Goal: Information Seeking & Learning: Learn about a topic

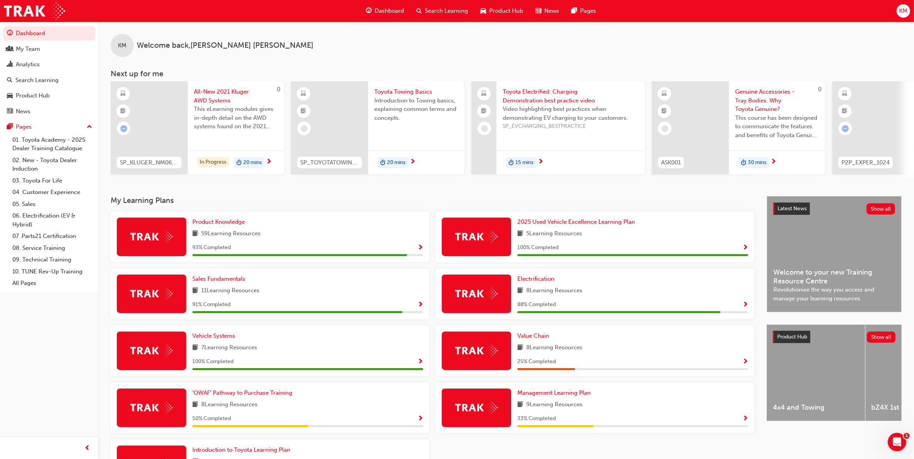
click at [440, 8] on span "Search Learning" at bounding box center [446, 11] width 43 height 9
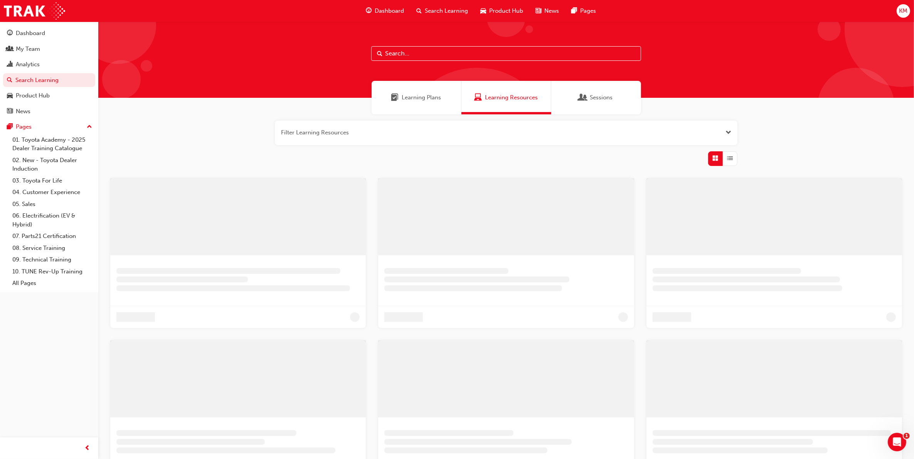
click at [410, 49] on input "text" at bounding box center [506, 53] width 270 height 15
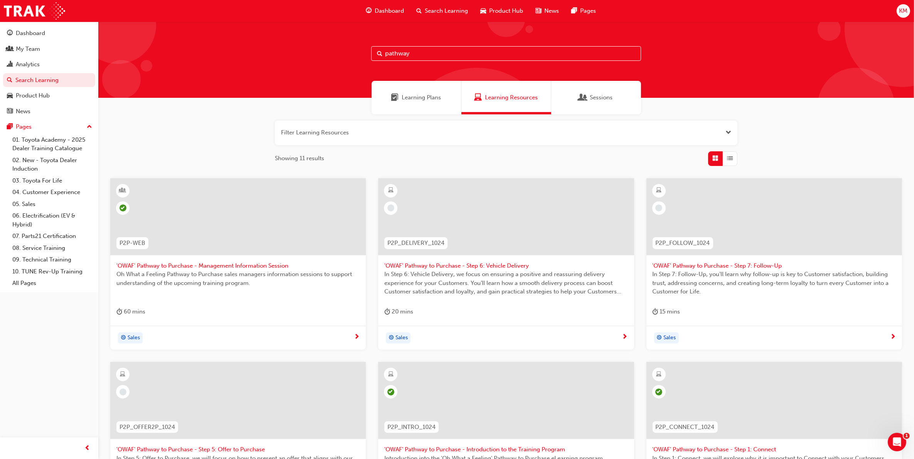
type input "pathway"
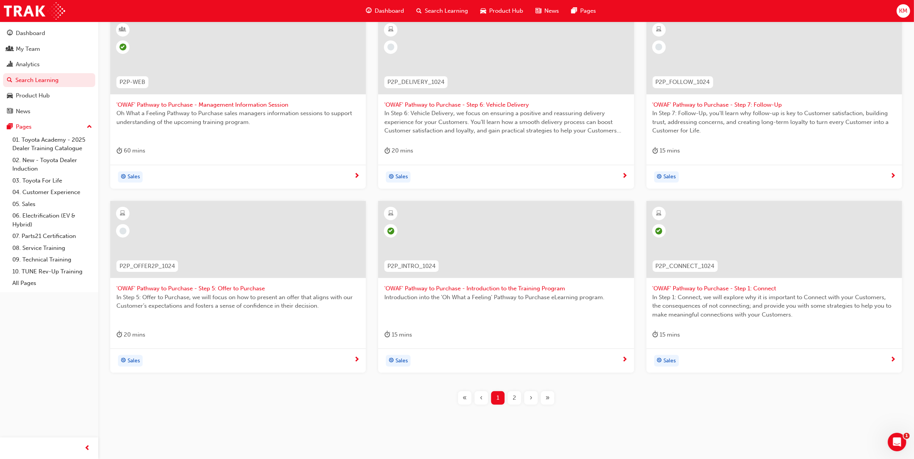
scroll to position [168, 0]
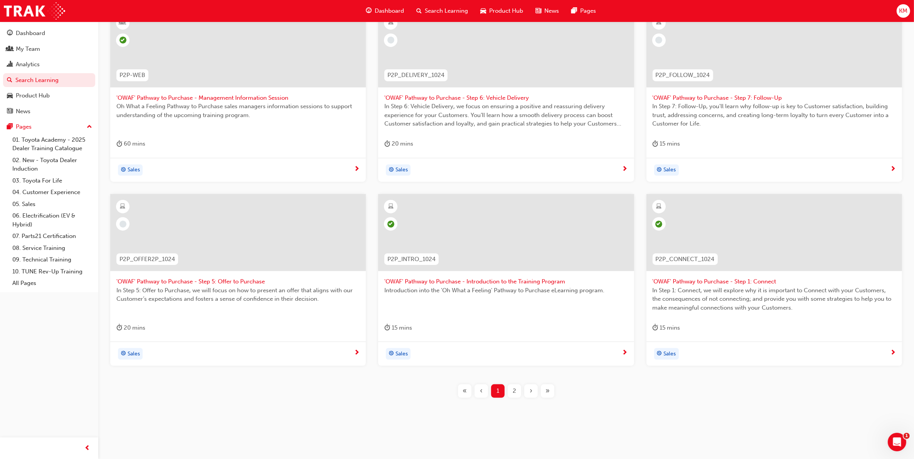
click at [516, 388] on div "2" at bounding box center [513, 391] width 13 height 13
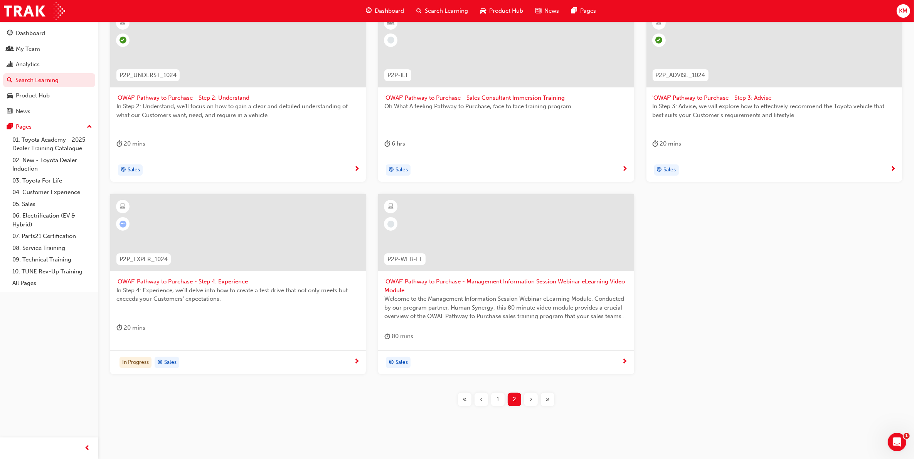
click at [499, 398] on span "1" at bounding box center [497, 399] width 3 height 9
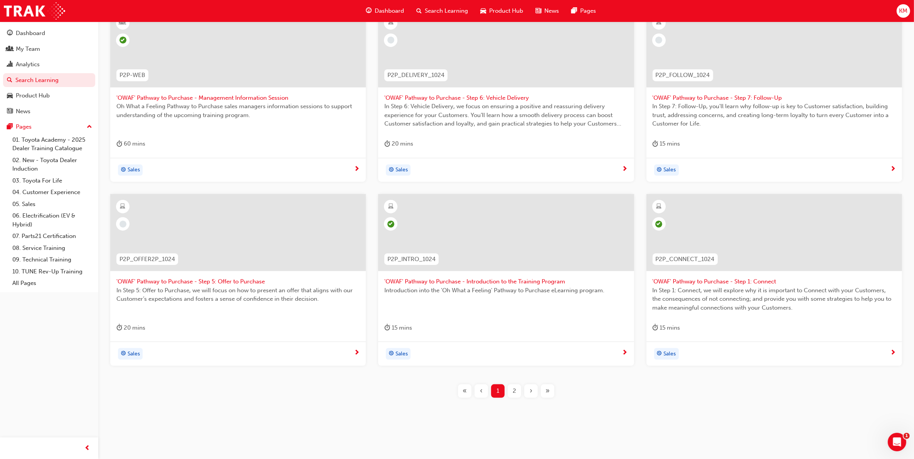
click at [514, 390] on span "2" at bounding box center [513, 391] width 3 height 9
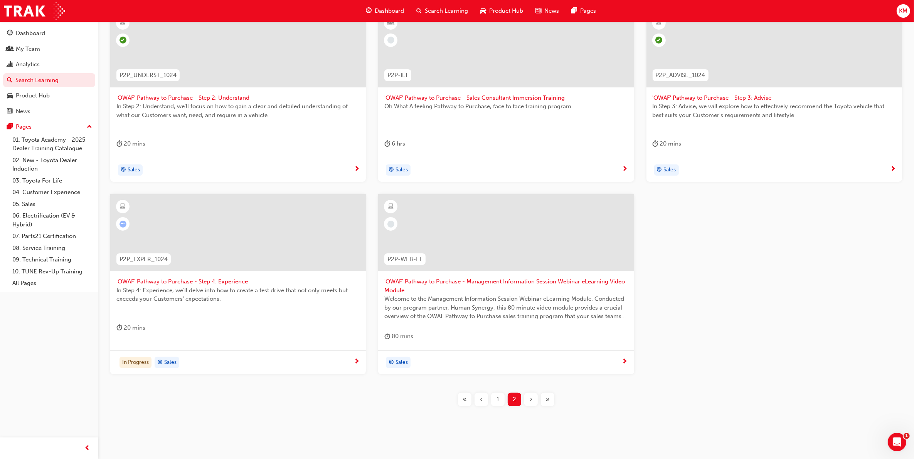
click at [228, 284] on span "'OWAF' Pathway to Purchase - Step 4: Experience" at bounding box center [237, 281] width 243 height 9
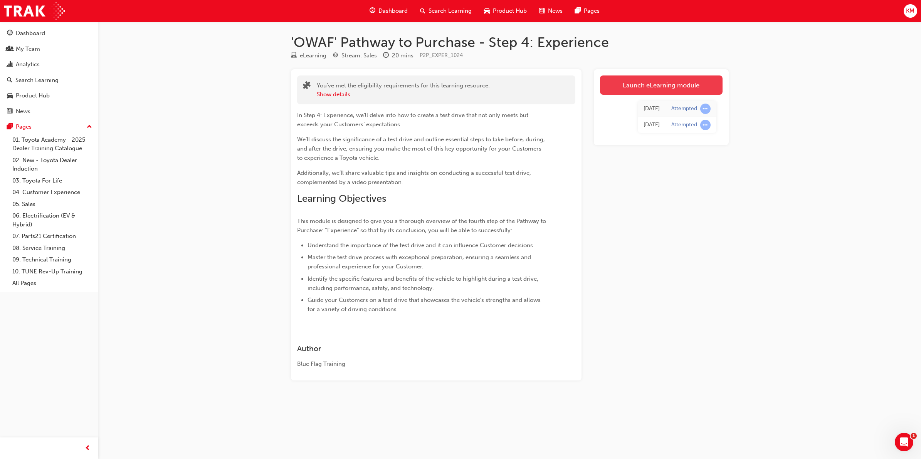
click at [674, 87] on link "Launch eLearning module" at bounding box center [661, 85] width 123 height 19
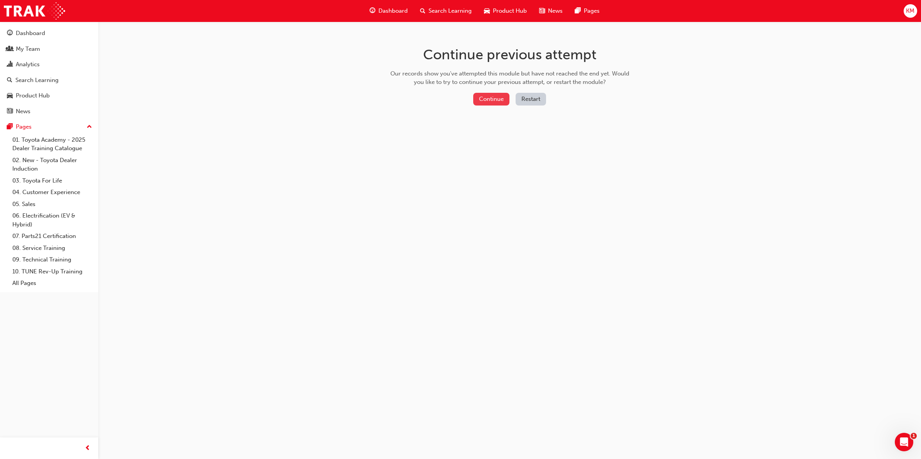
click at [489, 99] on button "Continue" at bounding box center [491, 99] width 36 height 13
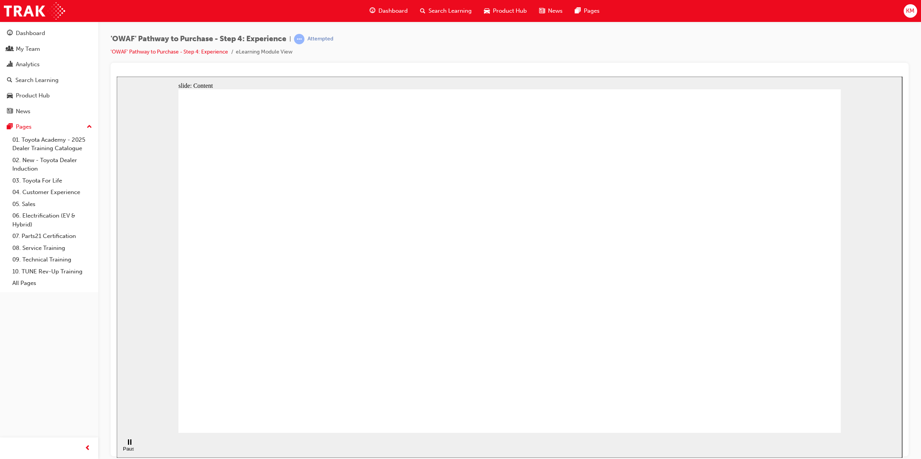
drag, startPoint x: 435, startPoint y: 161, endPoint x: 471, endPoint y: 139, distance: 42.4
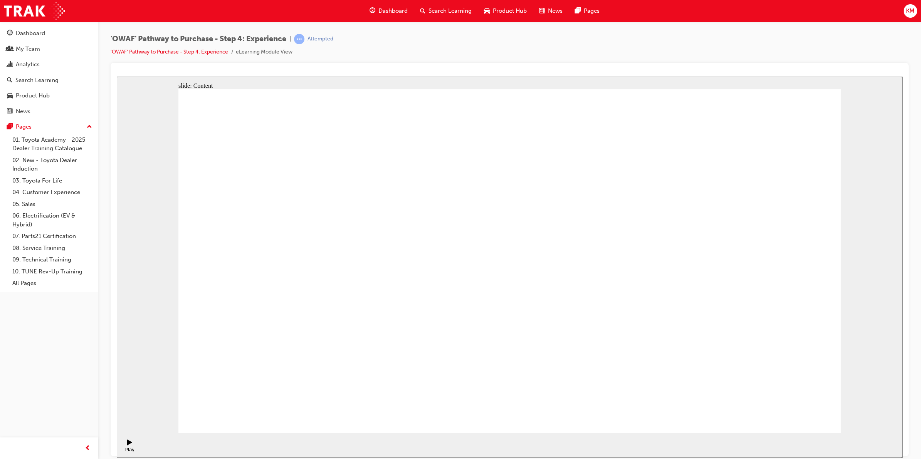
checkbox input "true"
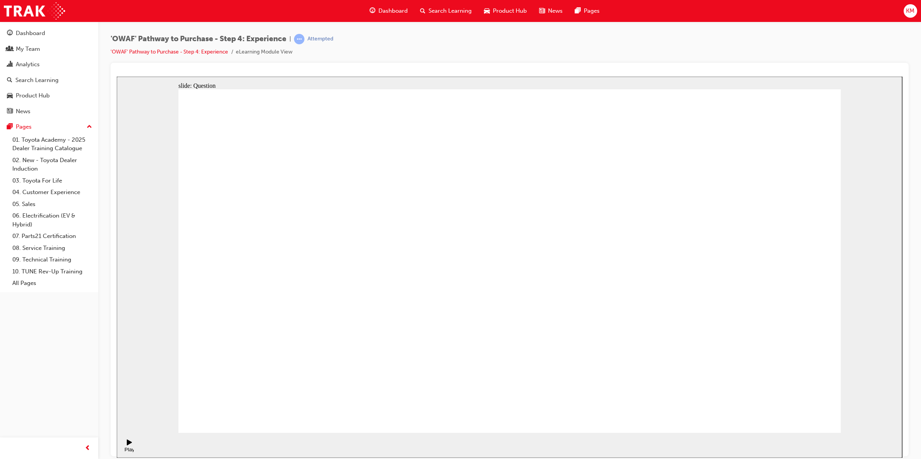
checkbox input "true"
drag, startPoint x: 335, startPoint y: 318, endPoint x: 496, endPoint y: 220, distance: 188.1
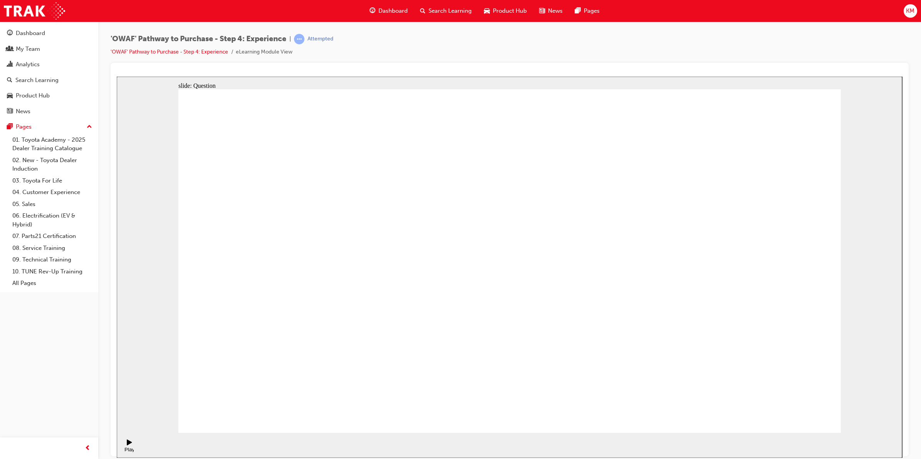
drag, startPoint x: 731, startPoint y: 272, endPoint x: 297, endPoint y: 306, distance: 434.5
drag, startPoint x: 741, startPoint y: 265, endPoint x: 328, endPoint y: 300, distance: 414.5
drag, startPoint x: 758, startPoint y: 268, endPoint x: 567, endPoint y: 306, distance: 194.6
drag, startPoint x: 754, startPoint y: 274, endPoint x: 344, endPoint y: 315, distance: 412.5
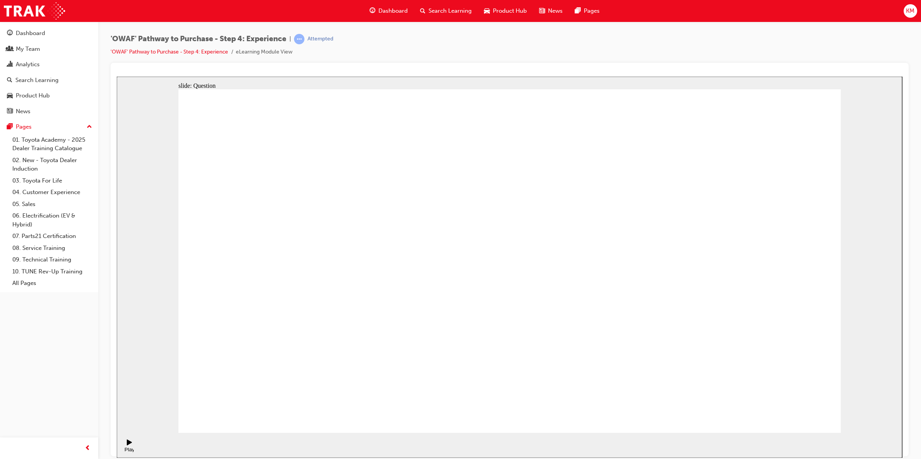
drag, startPoint x: 752, startPoint y: 275, endPoint x: 536, endPoint y: 310, distance: 218.6
drag, startPoint x: 761, startPoint y: 266, endPoint x: 578, endPoint y: 301, distance: 186.0
drag, startPoint x: 754, startPoint y: 270, endPoint x: 360, endPoint y: 293, distance: 394.5
drag, startPoint x: 751, startPoint y: 271, endPoint x: 334, endPoint y: 277, distance: 417.0
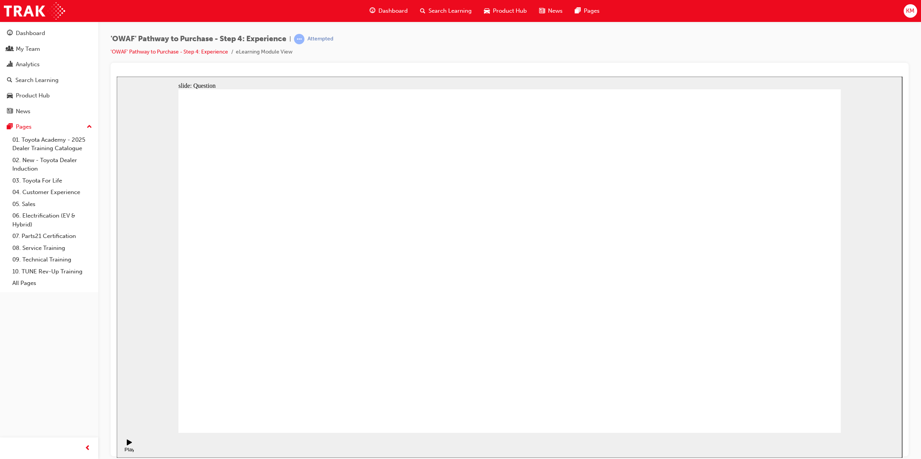
drag, startPoint x: 719, startPoint y: 272, endPoint x: 298, endPoint y: 294, distance: 421.8
drag, startPoint x: 748, startPoint y: 283, endPoint x: 326, endPoint y: 304, distance: 423.3
drag, startPoint x: 748, startPoint y: 275, endPoint x: 567, endPoint y: 304, distance: 183.8
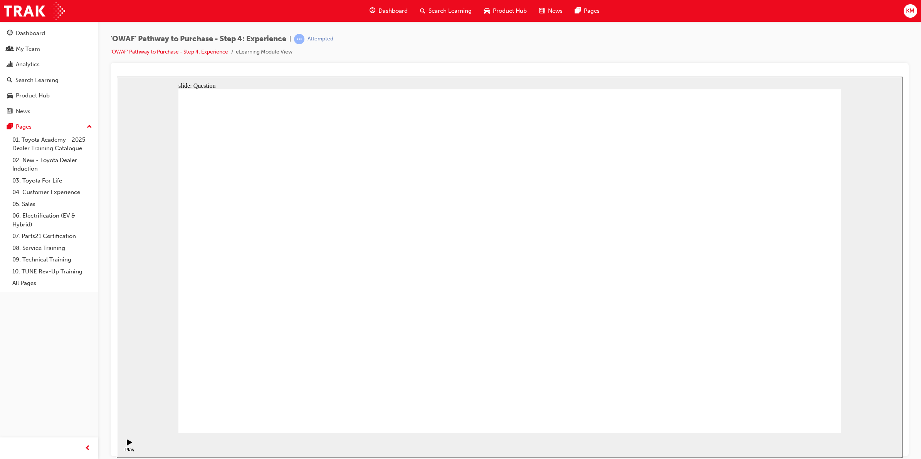
drag, startPoint x: 745, startPoint y: 282, endPoint x: 308, endPoint y: 300, distance: 436.9
drag, startPoint x: 744, startPoint y: 278, endPoint x: 543, endPoint y: 297, distance: 201.7
drag, startPoint x: 750, startPoint y: 278, endPoint x: 558, endPoint y: 300, distance: 194.0
drag, startPoint x: 743, startPoint y: 281, endPoint x: 351, endPoint y: 294, distance: 391.7
drag, startPoint x: 738, startPoint y: 280, endPoint x: 529, endPoint y: 322, distance: 213.4
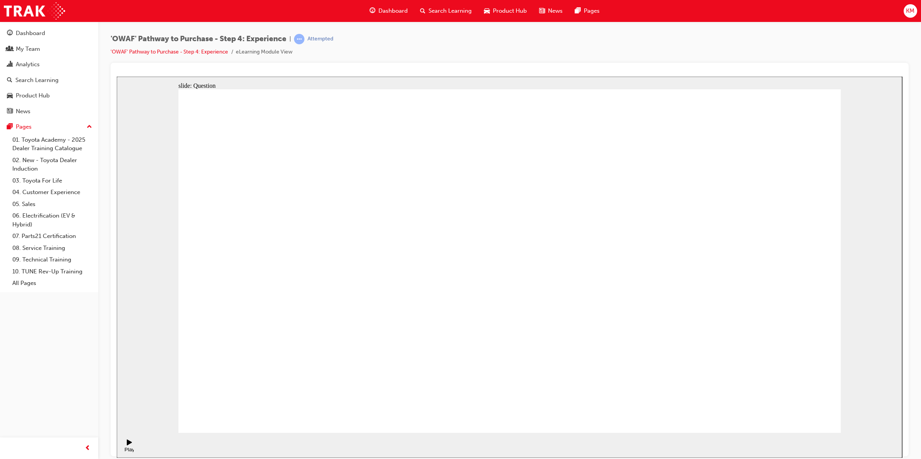
drag, startPoint x: 501, startPoint y: 356, endPoint x: 646, endPoint y: 260, distance: 174.1
drag, startPoint x: 576, startPoint y: 358, endPoint x: 512, endPoint y: 259, distance: 119.0
drag, startPoint x: 724, startPoint y: 345, endPoint x: 579, endPoint y: 243, distance: 177.3
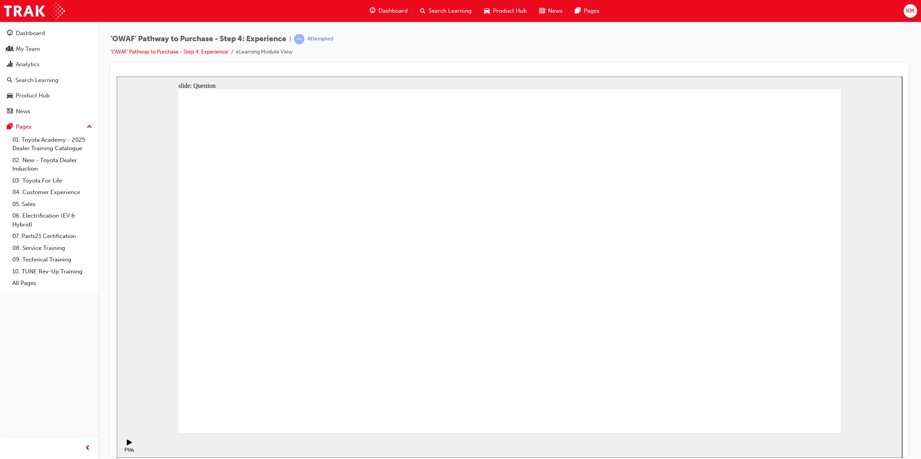
drag, startPoint x: 798, startPoint y: 341, endPoint x: 718, endPoint y: 235, distance: 132.8
drag, startPoint x: 654, startPoint y: 349, endPoint x: 804, endPoint y: 251, distance: 179.2
drag, startPoint x: 398, startPoint y: 336, endPoint x: 488, endPoint y: 227, distance: 141.5
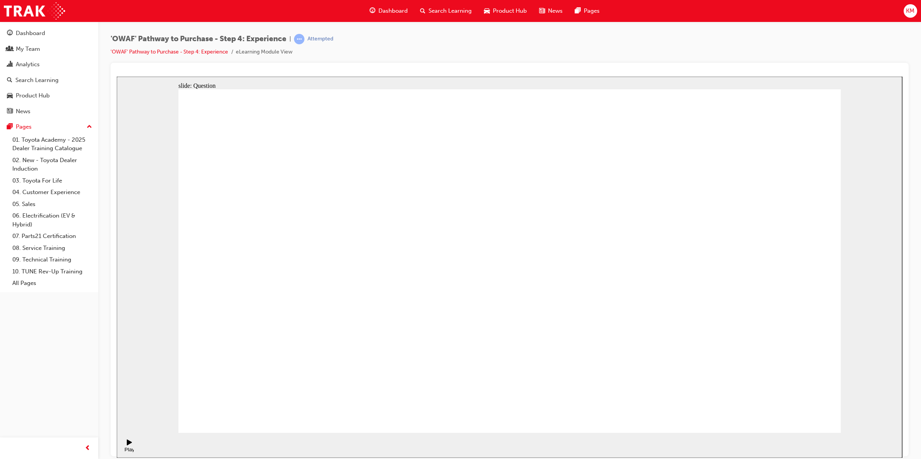
drag, startPoint x: 618, startPoint y: 366, endPoint x: 660, endPoint y: 254, distance: 119.8
drag, startPoint x: 530, startPoint y: 337, endPoint x: 701, endPoint y: 226, distance: 204.1
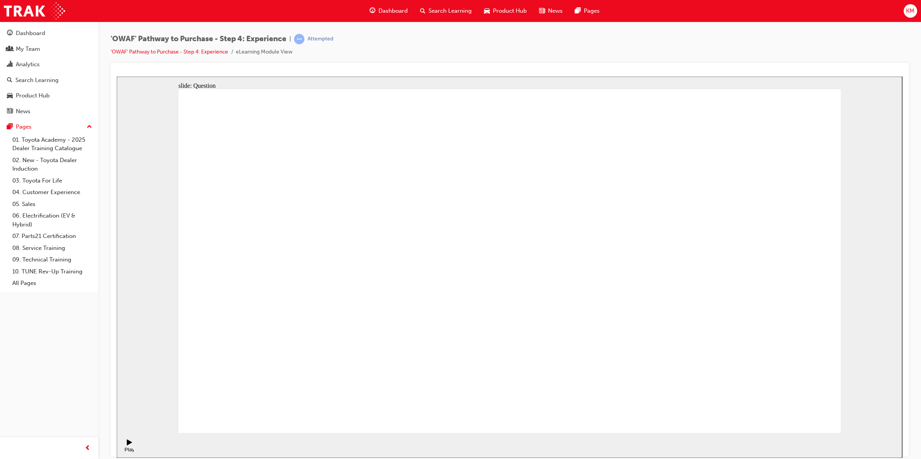
drag, startPoint x: 503, startPoint y: 370, endPoint x: 507, endPoint y: 366, distance: 4.9
drag, startPoint x: 670, startPoint y: 253, endPoint x: 692, endPoint y: 220, distance: 39.9
drag, startPoint x: 510, startPoint y: 360, endPoint x: 650, endPoint y: 262, distance: 171.4
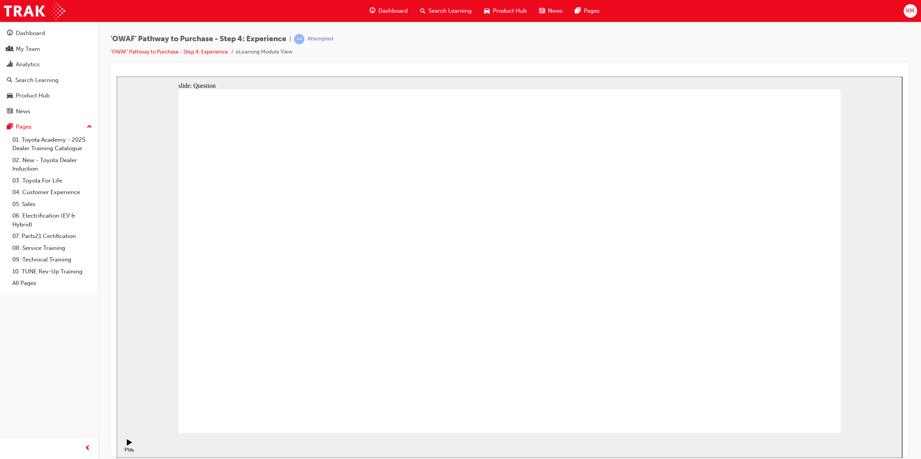
radio input "true"
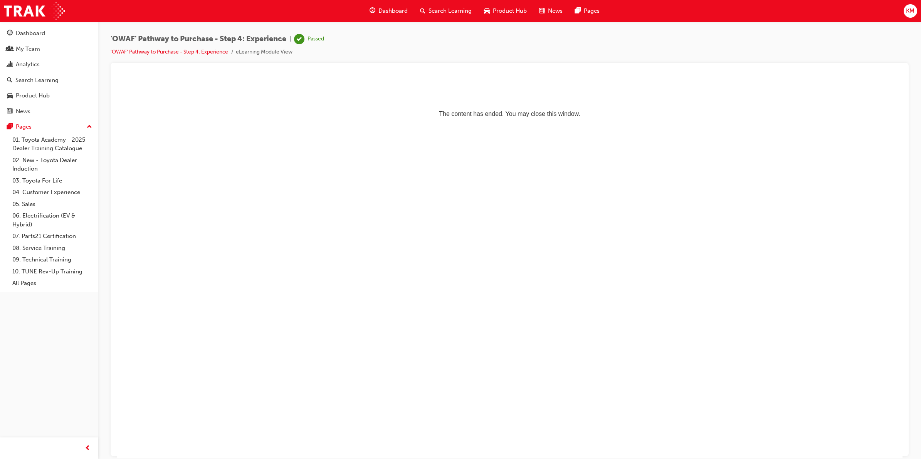
click at [143, 49] on link "'OWAF' Pathway to Purchase - Step 4: Experience" at bounding box center [170, 52] width 118 height 7
